Goal: Information Seeking & Learning: Learn about a topic

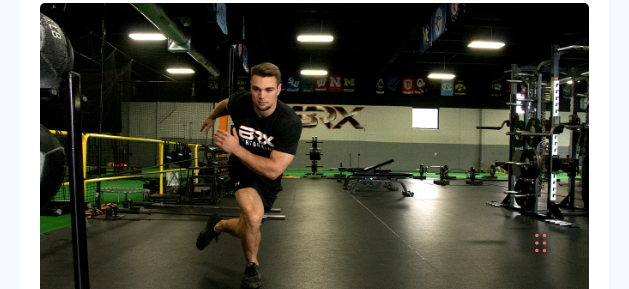
scroll to position [453, 0]
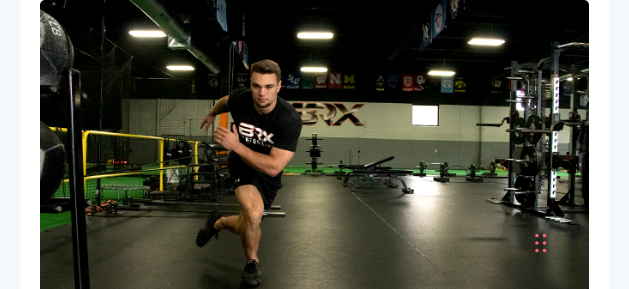
click at [531, 235] on button "Accept" at bounding box center [492, 244] width 154 height 46
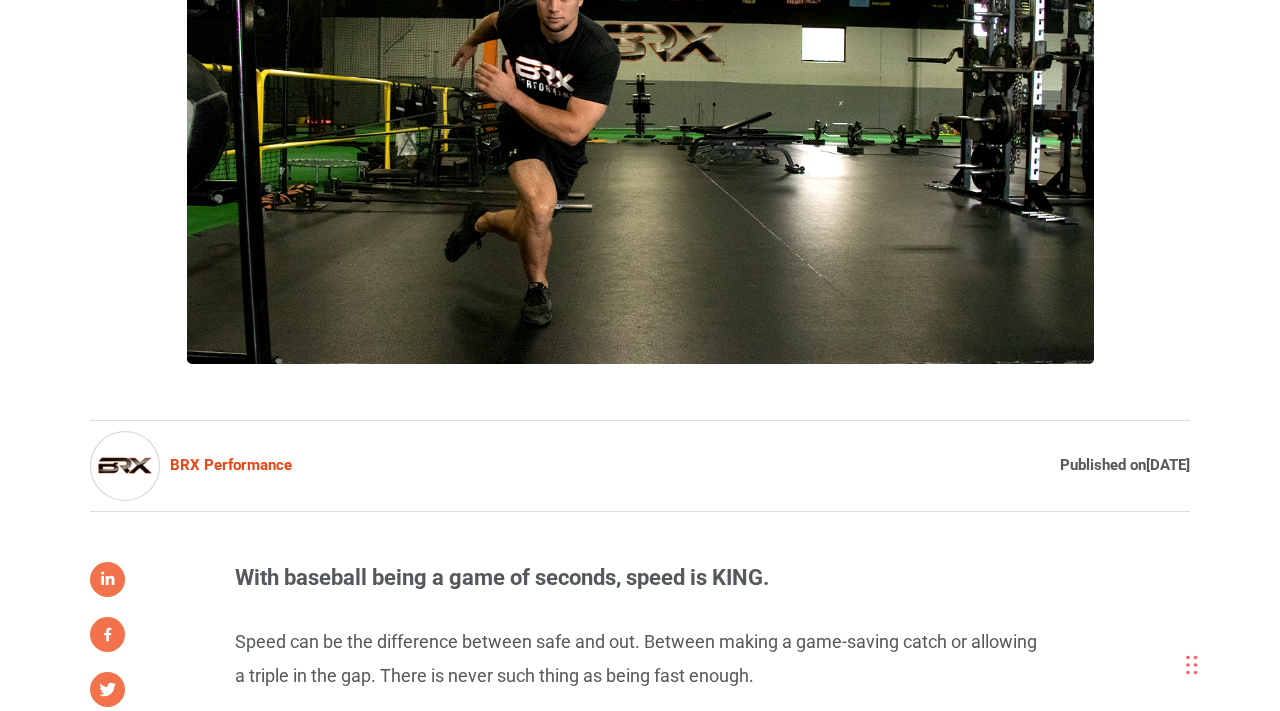
scroll to position [0, 0]
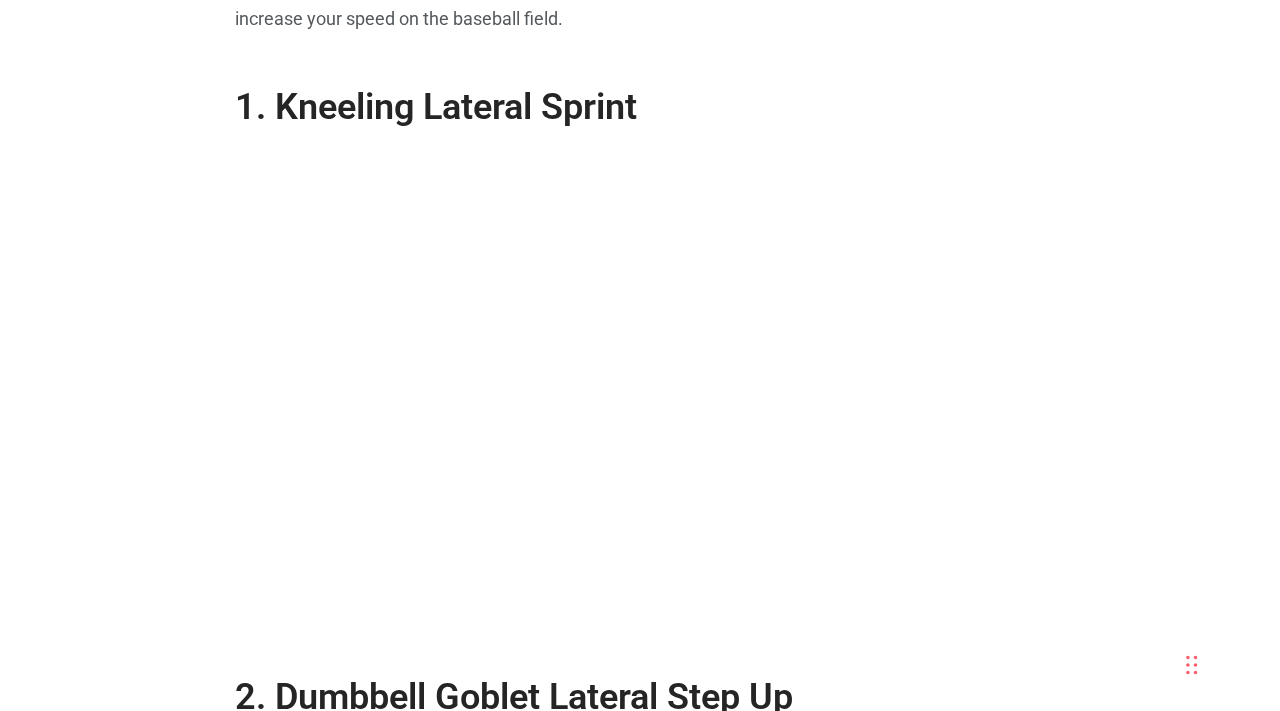
scroll to position [2022, 0]
